Goal: Navigation & Orientation: Find specific page/section

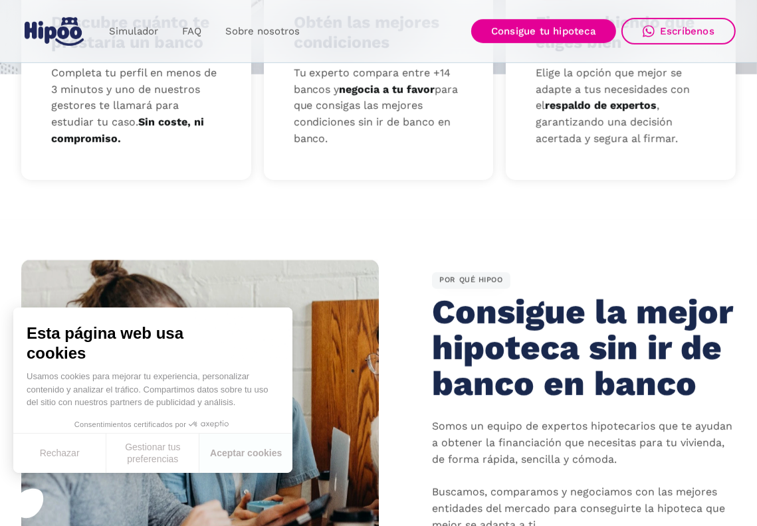
scroll to position [598, 0]
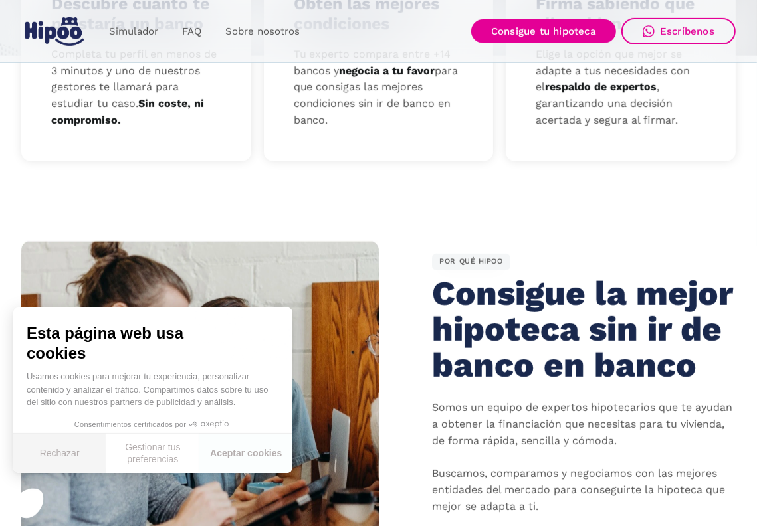
click at [64, 453] on button "Rechazar" at bounding box center [59, 453] width 93 height 39
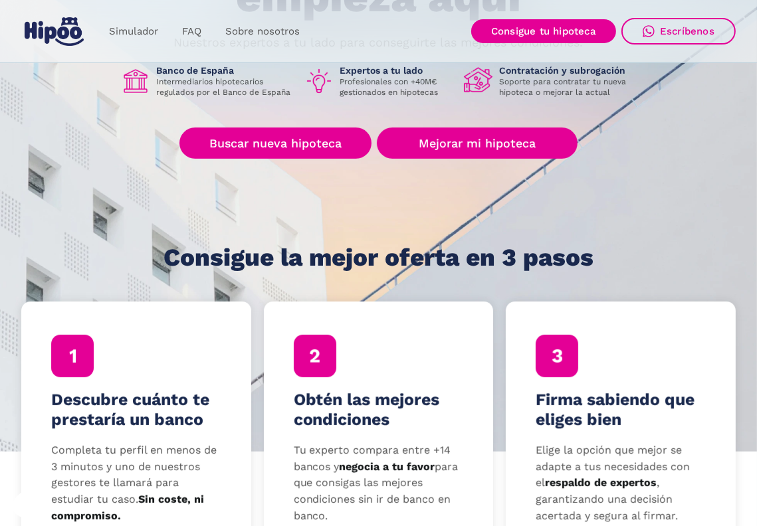
scroll to position [199, 0]
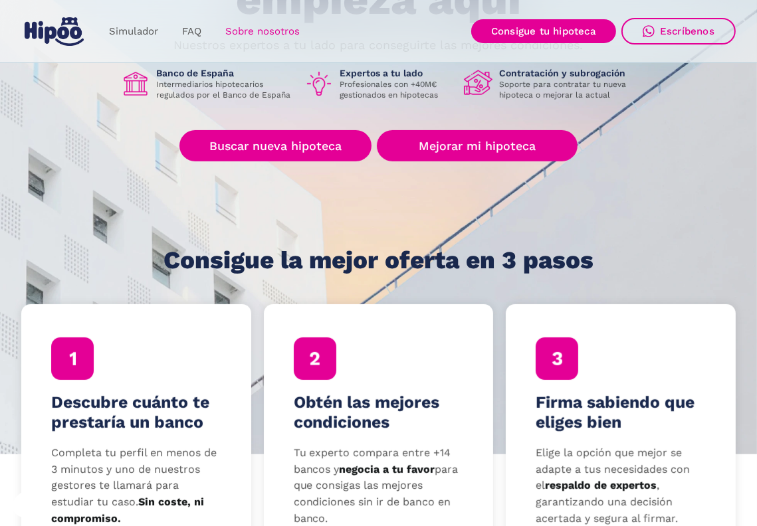
click at [261, 29] on link "Sobre nosotros" at bounding box center [262, 32] width 98 height 26
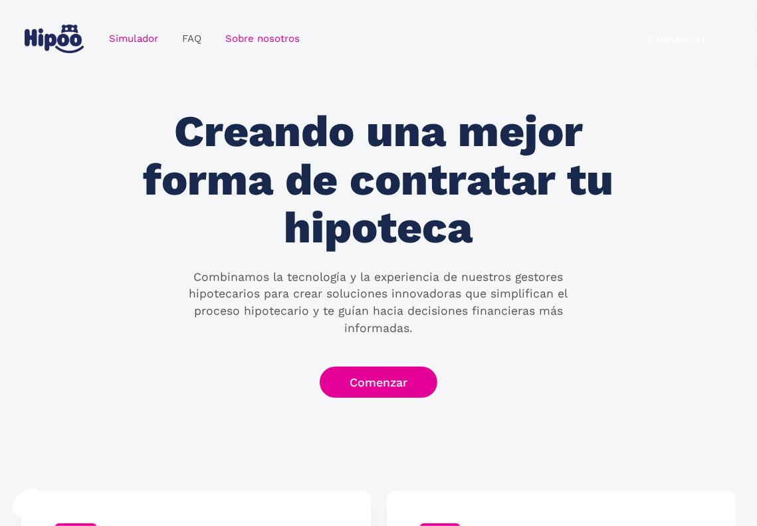
click at [131, 34] on link "Simulador" at bounding box center [133, 39] width 73 height 26
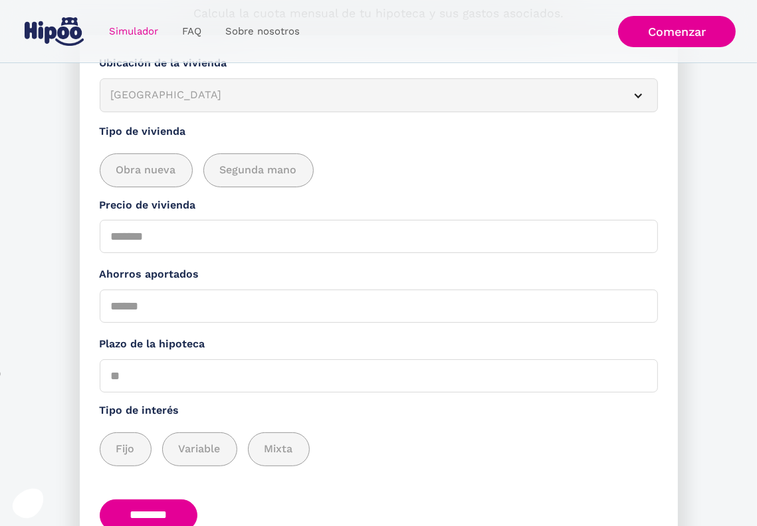
scroll to position [241, 0]
